Goal: Task Accomplishment & Management: Use online tool/utility

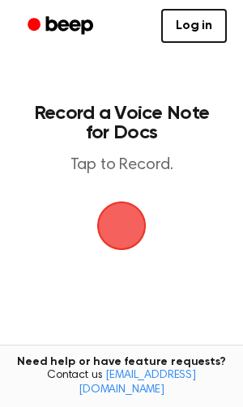
click at [104, 215] on span "button" at bounding box center [121, 225] width 55 height 55
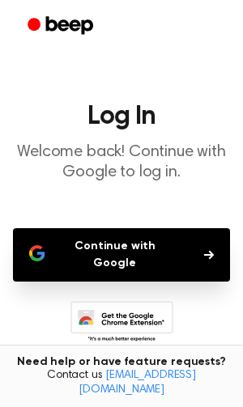
click at [56, 172] on p "Welcome back! Continue with Google to log in." at bounding box center [121, 162] width 217 height 40
click at [97, 247] on button "Continue with Google" at bounding box center [121, 254] width 217 height 53
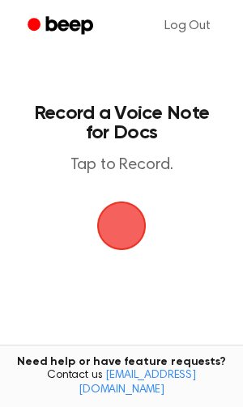
click at [104, 227] on span "button" at bounding box center [121, 226] width 60 height 60
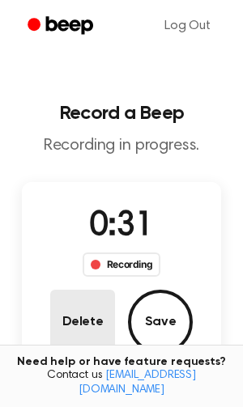
click at [88, 303] on button "Delete" at bounding box center [82, 322] width 65 height 65
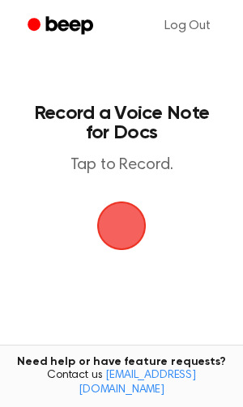
click at [121, 203] on span "button" at bounding box center [122, 226] width 78 height 78
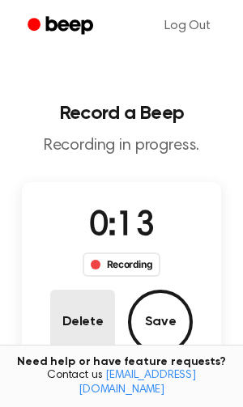
click at [76, 324] on button "Delete" at bounding box center [82, 322] width 65 height 65
